Goal: Transaction & Acquisition: Purchase product/service

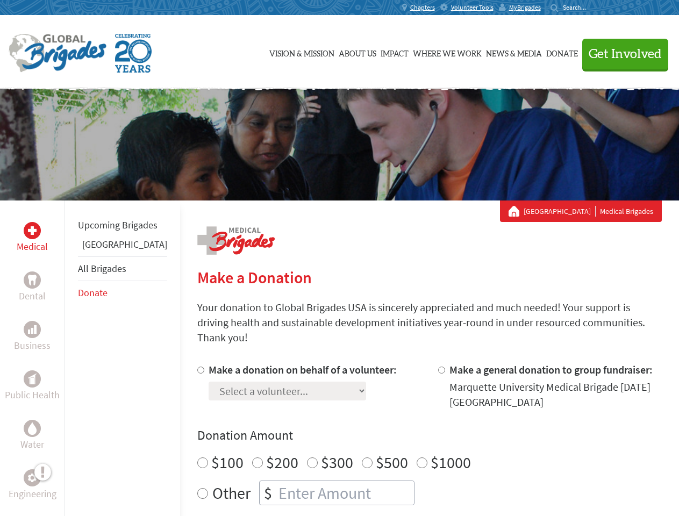
click at [594, 8] on div "Search for:" at bounding box center [572, 7] width 43 height 9
click at [620, 54] on span "Get Involved" at bounding box center [625, 54] width 73 height 13
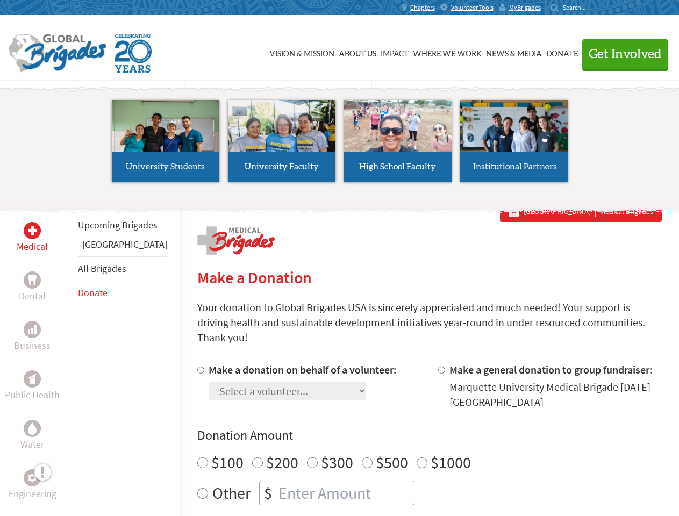
click at [71, 358] on div "Upcoming Brigades Panama All Brigades Donate" at bounding box center [123, 459] width 116 height 516
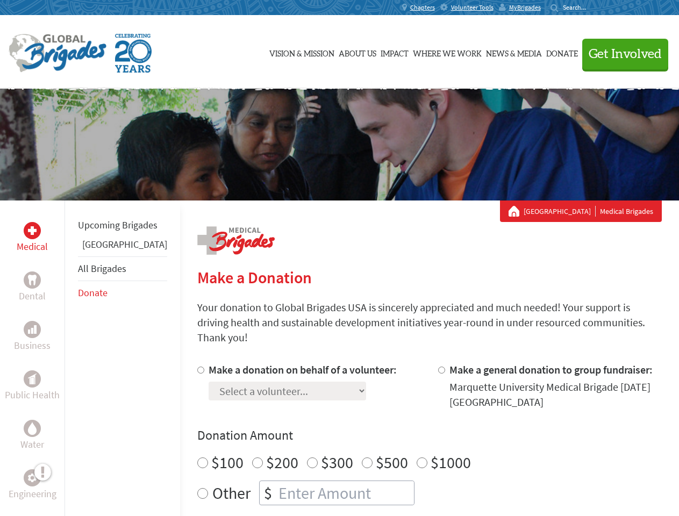
click at [411, 432] on div "Donation Amount $100 $200 $300 $500 $1000 Other $" at bounding box center [429, 466] width 465 height 78
click at [197, 367] on input "Make a donation on behalf of a volunteer:" at bounding box center [200, 370] width 7 height 7
radio input "true"
click at [438, 367] on input "Make a general donation to group fundraiser:" at bounding box center [441, 370] width 7 height 7
radio input "true"
